Goal: Check status: Check status

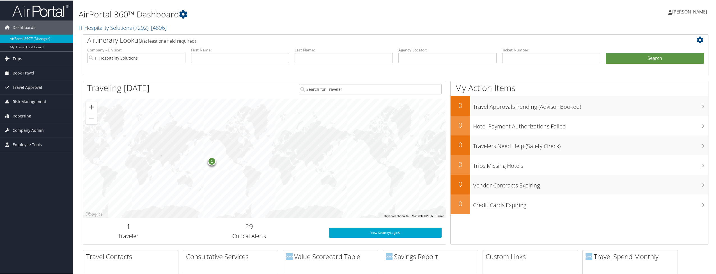
click at [32, 63] on link "Trips" at bounding box center [36, 58] width 73 height 14
click at [19, 70] on link "Airtinerary® Lookup" at bounding box center [36, 69] width 73 height 8
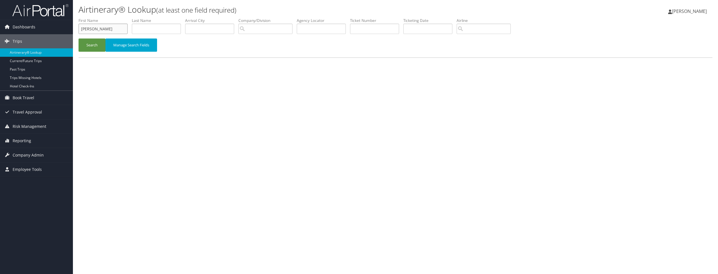
type input "Evan"
type input "Hodge"
click at [92, 47] on button "Search" at bounding box center [92, 44] width 27 height 13
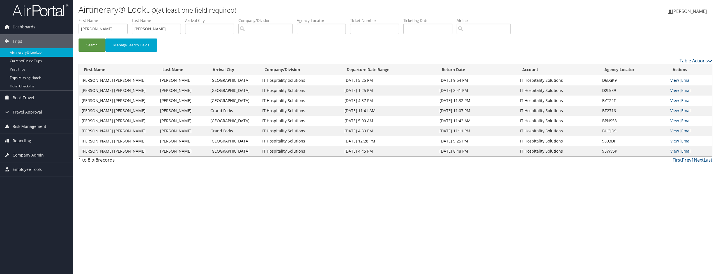
click at [672, 79] on link "View" at bounding box center [675, 79] width 9 height 5
click at [97, 27] on input "Evan" at bounding box center [103, 29] width 49 height 10
type input "Carlos"
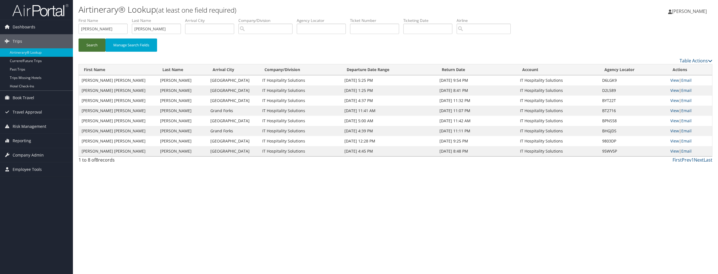
click at [93, 44] on button "Search" at bounding box center [92, 44] width 27 height 13
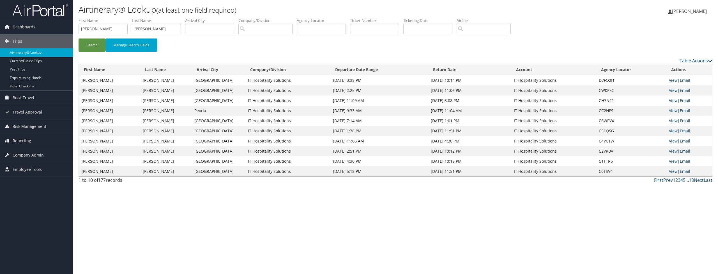
click at [675, 80] on link "View" at bounding box center [673, 79] width 9 height 5
click at [157, 27] on input "Oropeza" at bounding box center [156, 29] width 49 height 10
type input "Lawrence"
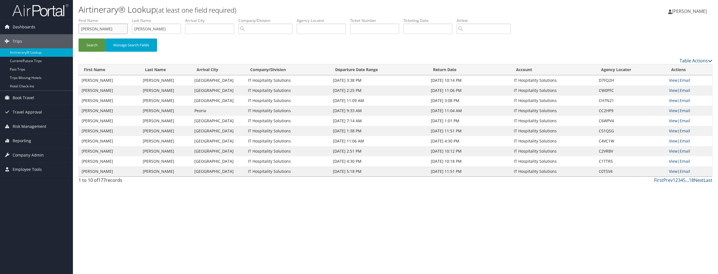
click at [89, 27] on input "Carlos" at bounding box center [103, 29] width 49 height 10
click at [93, 38] on li "First Name" at bounding box center [105, 28] width 53 height 20
click at [91, 43] on button "Search" at bounding box center [92, 44] width 27 height 13
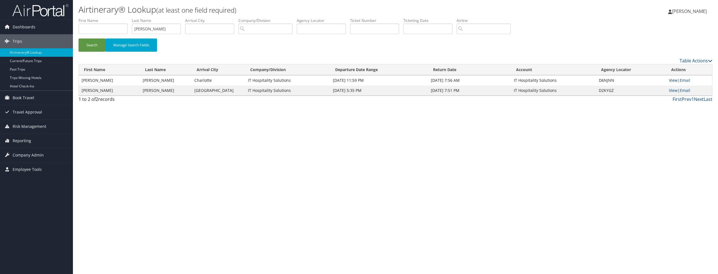
click at [672, 80] on link "View" at bounding box center [673, 79] width 9 height 5
click at [141, 27] on input "Lawrence" at bounding box center [156, 29] width 49 height 10
click at [120, 25] on input "text" at bounding box center [103, 29] width 49 height 10
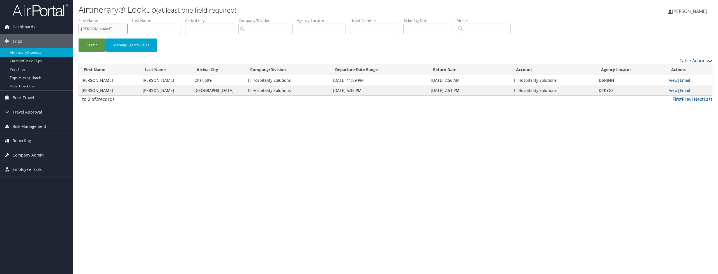
type input "Joel"
type input "Mudd"
click at [76, 42] on div "Search Manage Search Fields" at bounding box center [395, 47] width 643 height 19
click at [89, 51] on button "Search" at bounding box center [92, 44] width 27 height 13
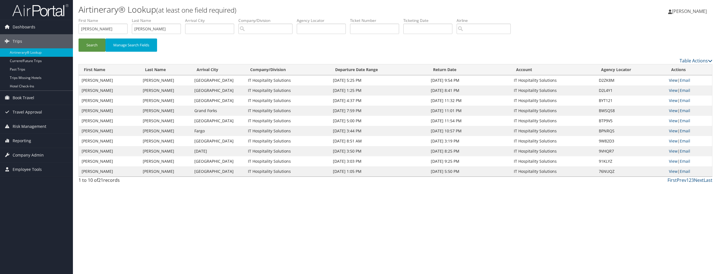
click at [675, 79] on link "View" at bounding box center [673, 79] width 9 height 5
click at [251, 92] on td "IT Hospitality Solutions" at bounding box center [287, 90] width 85 height 10
click at [672, 89] on link "View" at bounding box center [673, 90] width 9 height 5
click at [119, 29] on input "Joel" at bounding box center [103, 29] width 49 height 10
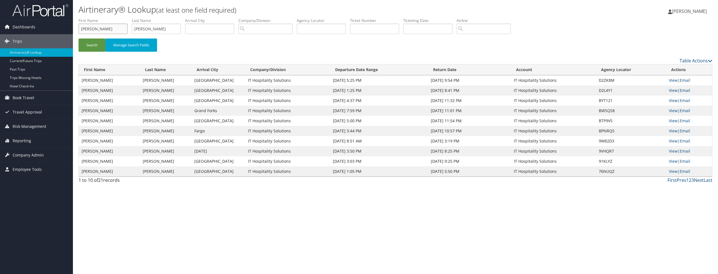
click at [119, 29] on input "Joel" at bounding box center [103, 29] width 49 height 10
click at [100, 31] on input "Joel" at bounding box center [103, 29] width 49 height 10
type input "Evan"
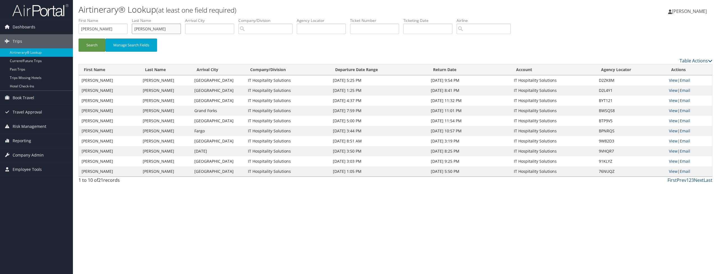
click at [144, 24] on input "Mudd" at bounding box center [156, 29] width 49 height 10
type input "Hodge"
click at [92, 45] on button "Search" at bounding box center [92, 44] width 27 height 13
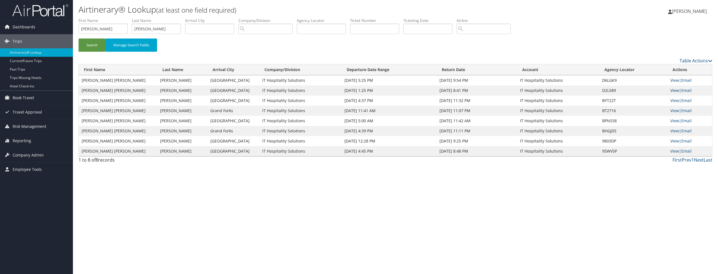
click at [674, 89] on link "View" at bounding box center [675, 90] width 9 height 5
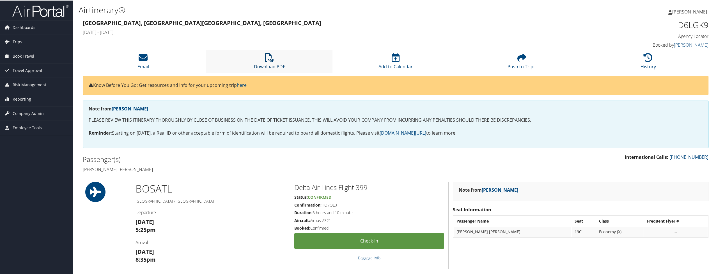
click at [255, 63] on link "Download PDF" at bounding box center [269, 62] width 31 height 13
click at [547, 20] on h3 "Boston, MA Evansville, IN" at bounding box center [316, 23] width 467 height 8
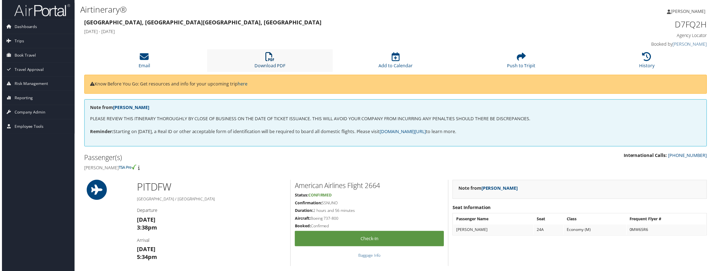
click at [274, 62] on link "Download PDF" at bounding box center [269, 62] width 31 height 13
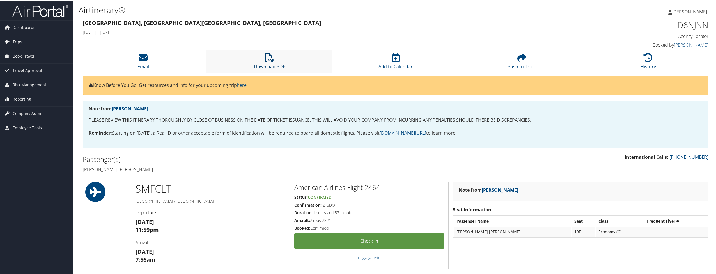
click at [272, 60] on icon at bounding box center [269, 56] width 9 height 9
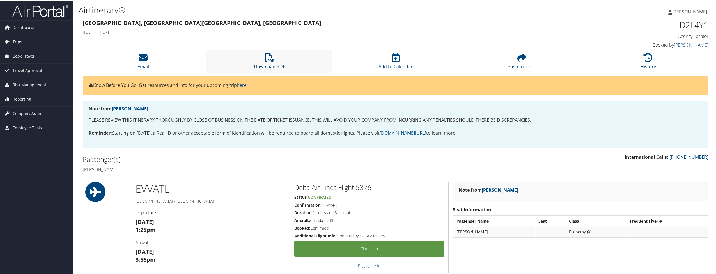
click at [270, 57] on icon at bounding box center [269, 56] width 9 height 9
click at [266, 58] on icon at bounding box center [269, 56] width 9 height 9
click at [554, 47] on div "D2L589 Agency Locator Agency Locator D2L589 Booked by [PERSON_NAME] Booked by […" at bounding box center [633, 34] width 159 height 32
